Goal: Entertainment & Leisure: Consume media (video, audio)

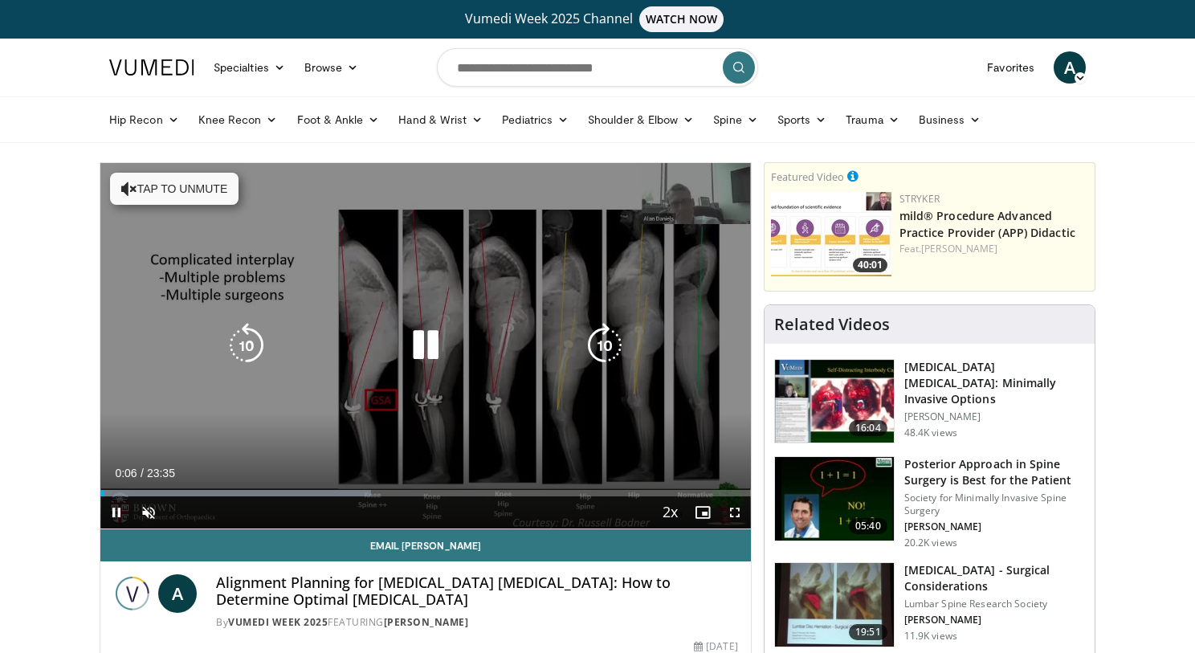
click at [421, 349] on icon "Video Player" at bounding box center [425, 345] width 45 height 45
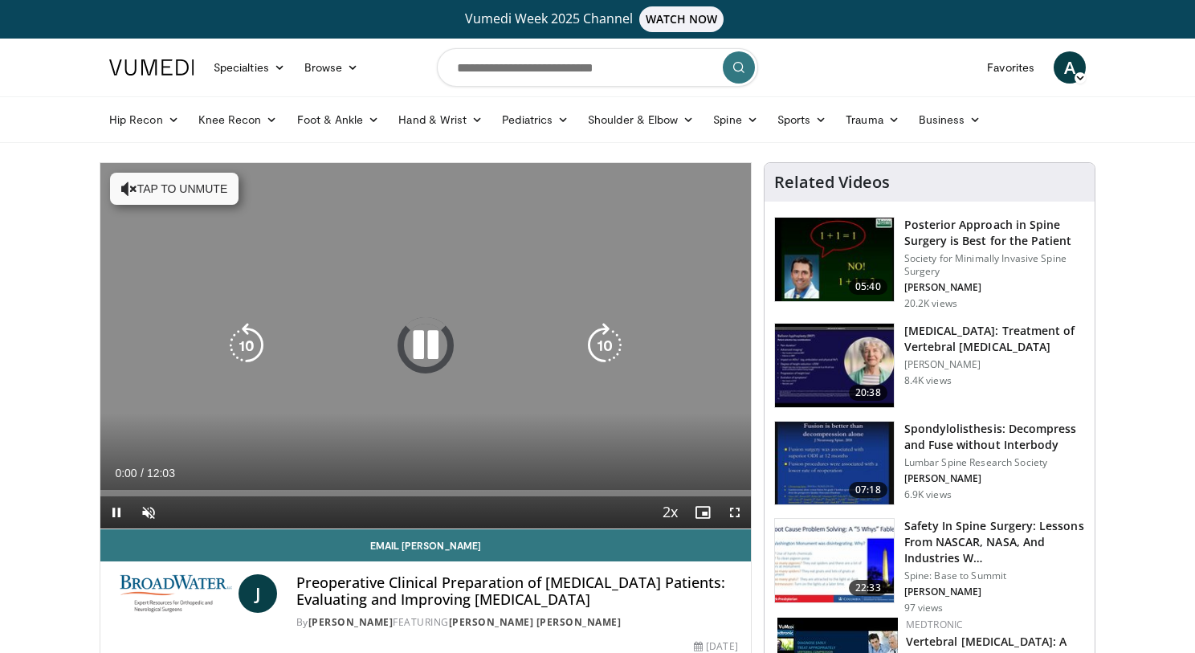
click at [414, 347] on icon "Video Player" at bounding box center [425, 345] width 45 height 45
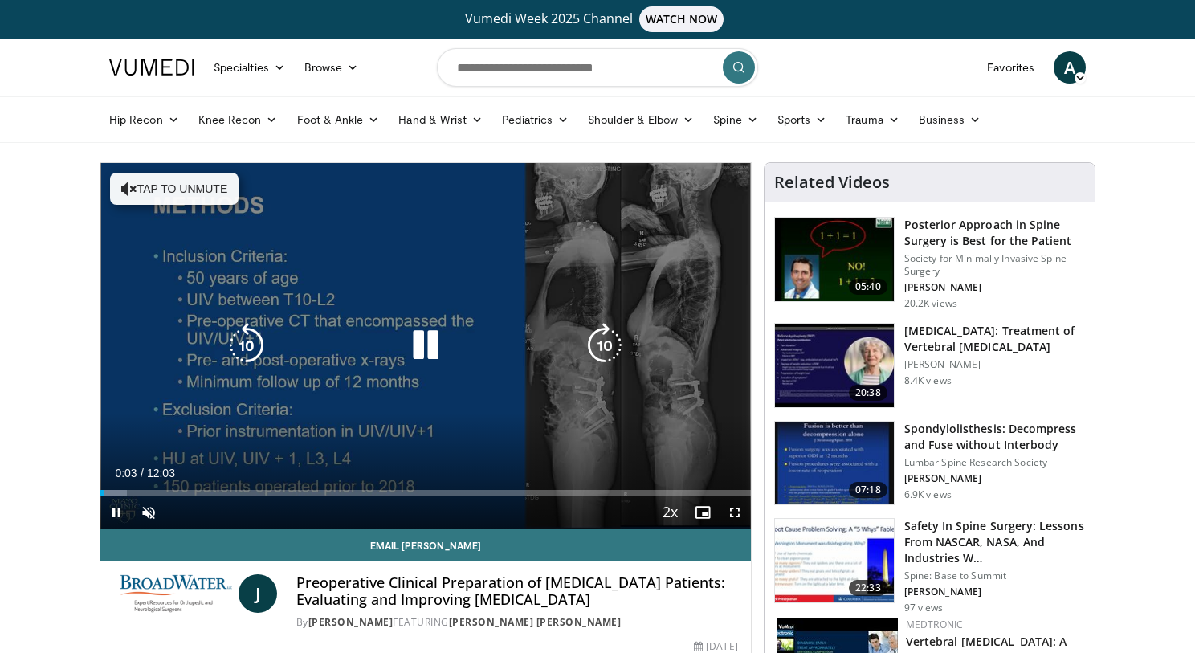
click at [414, 349] on icon "Video Player" at bounding box center [425, 345] width 45 height 45
